Goal: Transaction & Acquisition: Purchase product/service

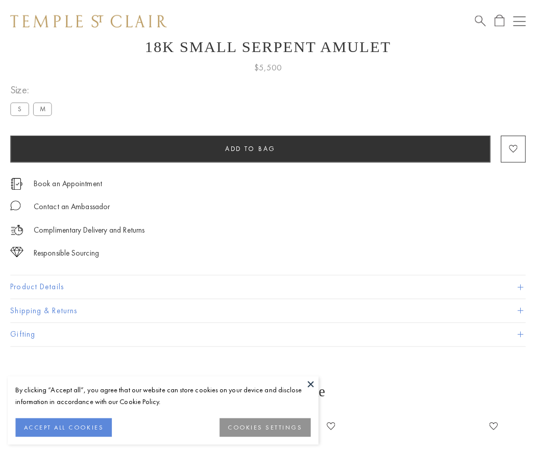
scroll to position [41, 0]
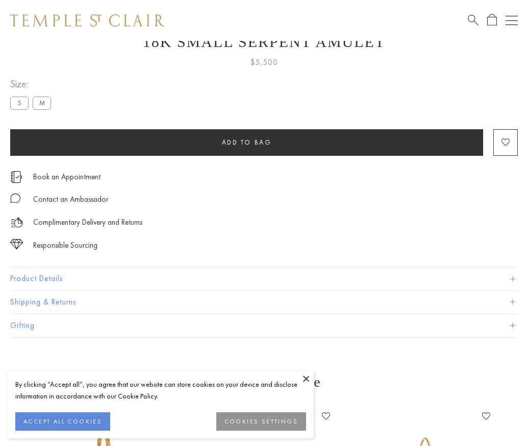
click at [247, 142] on span "Add to bag" at bounding box center [247, 142] width 50 height 9
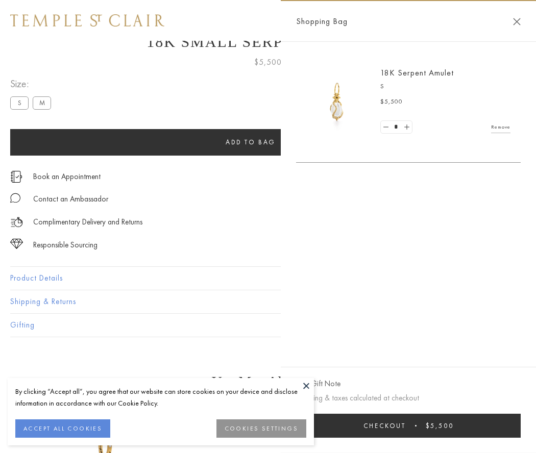
click at [408, 426] on button "Checkout $5,500" at bounding box center [408, 426] width 225 height 24
